Goal: Information Seeking & Learning: Learn about a topic

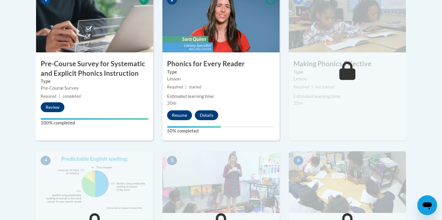
scroll to position [217, 0]
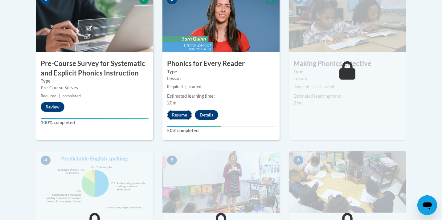
click at [176, 116] on button "Resume" at bounding box center [179, 115] width 25 height 10
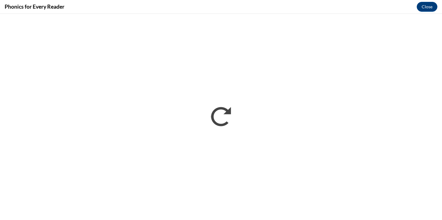
scroll to position [0, 0]
